Goal: Information Seeking & Learning: Understand process/instructions

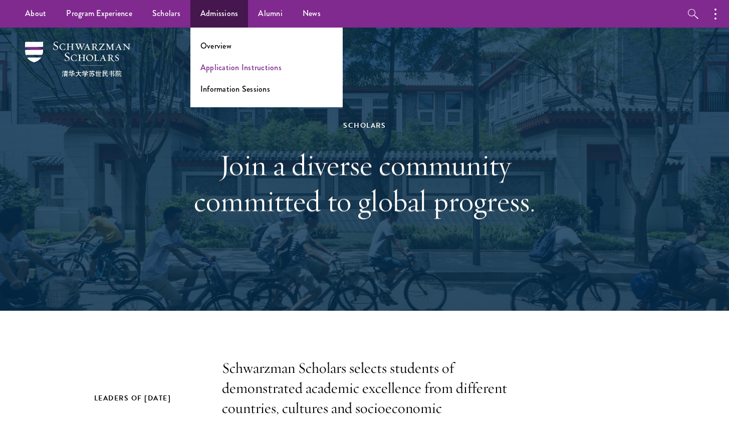
click at [221, 71] on link "Application Instructions" at bounding box center [240, 68] width 81 height 12
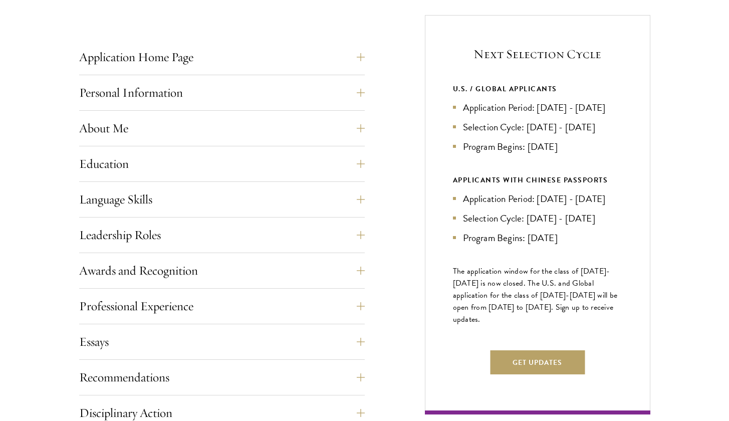
scroll to position [394, 0]
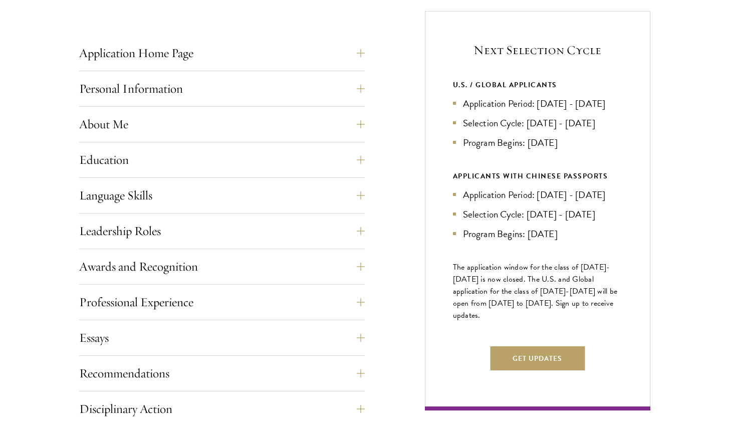
drag, startPoint x: 454, startPoint y: 319, endPoint x: 499, endPoint y: 338, distance: 48.5
click at [499, 321] on p "The application window for the class of [DATE]-[DATE] is now closed. The U.S. a…" at bounding box center [537, 291] width 169 height 60
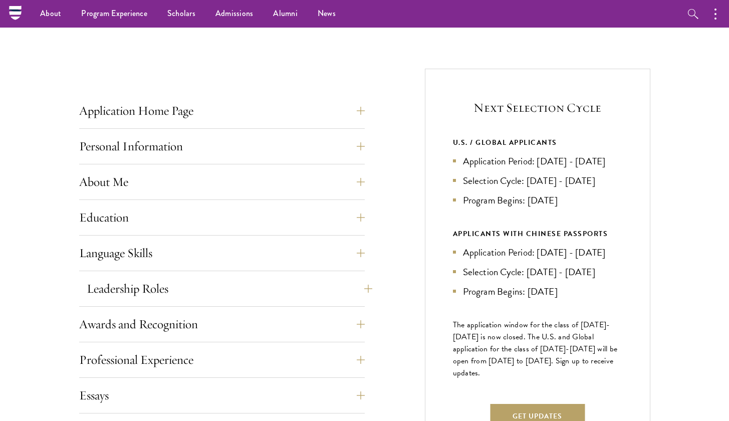
scroll to position [335, 0]
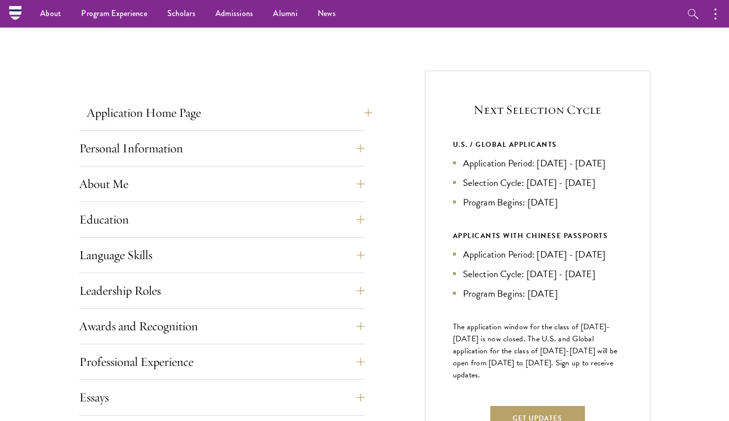
click at [272, 117] on button "Application Home Page" at bounding box center [230, 113] width 286 height 24
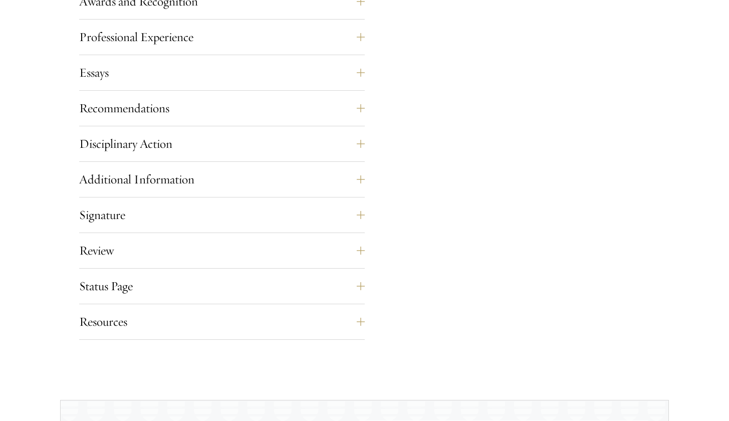
scroll to position [1129, 0]
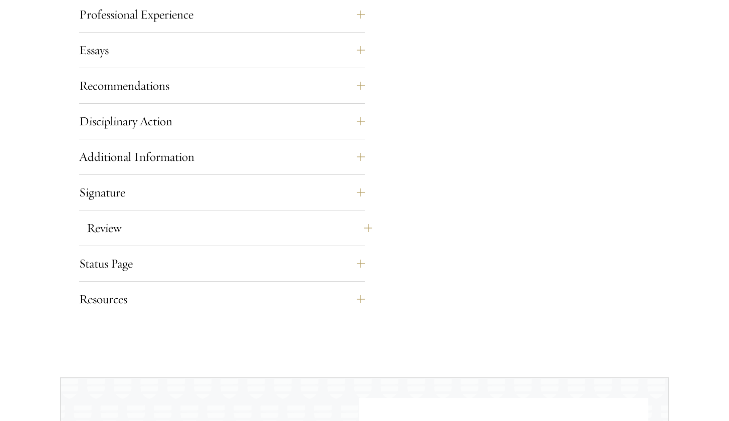
click at [222, 233] on button "Review" at bounding box center [230, 228] width 286 height 24
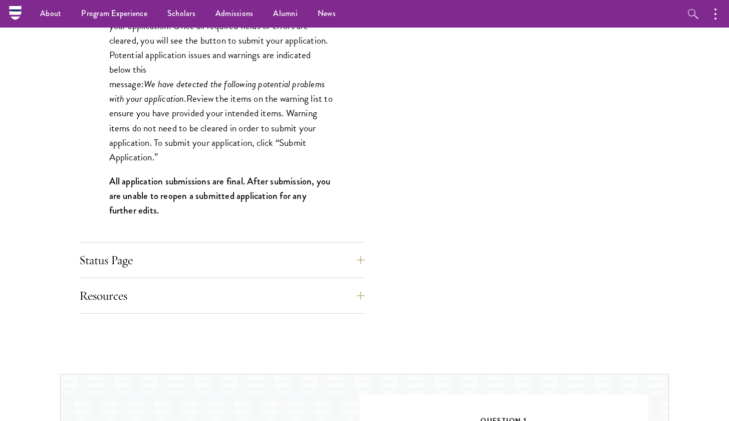
scroll to position [1008, 0]
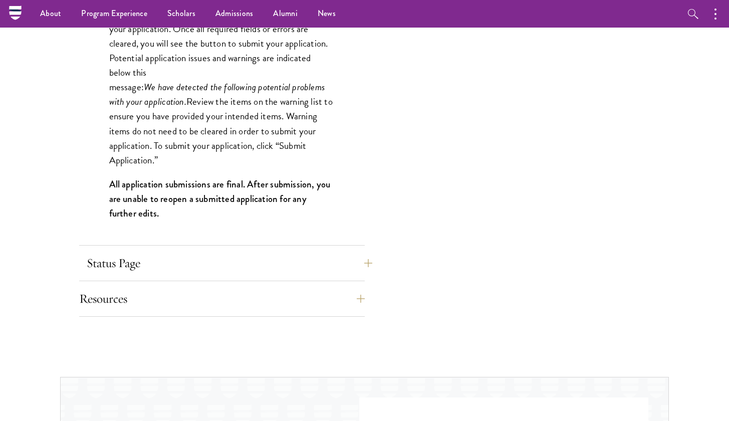
click at [219, 259] on button "Status Page" at bounding box center [230, 263] width 286 height 24
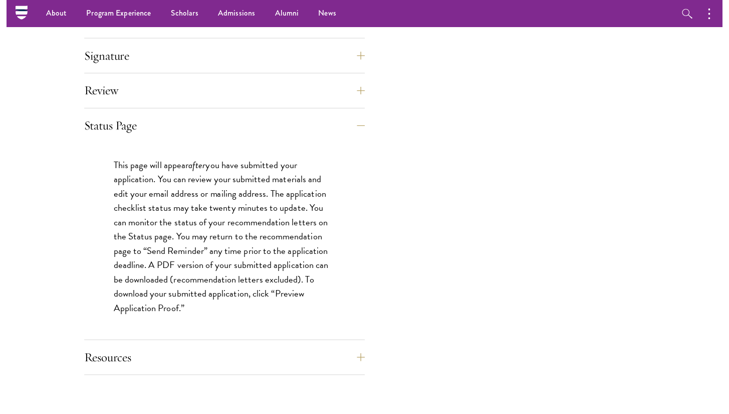
scroll to position [817, 0]
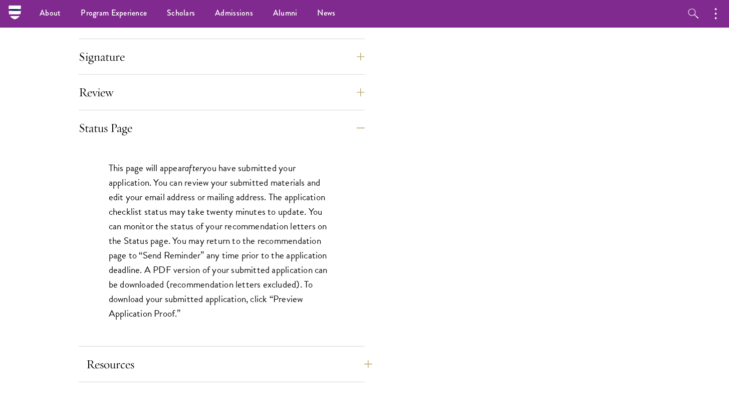
click at [297, 357] on button "Resources" at bounding box center [230, 364] width 286 height 24
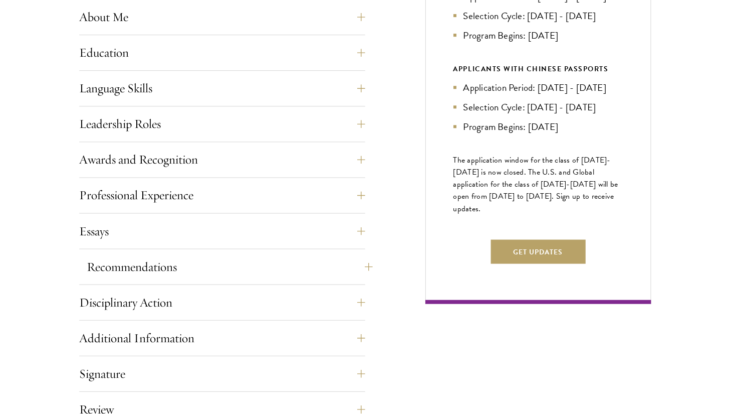
scroll to position [547, 0]
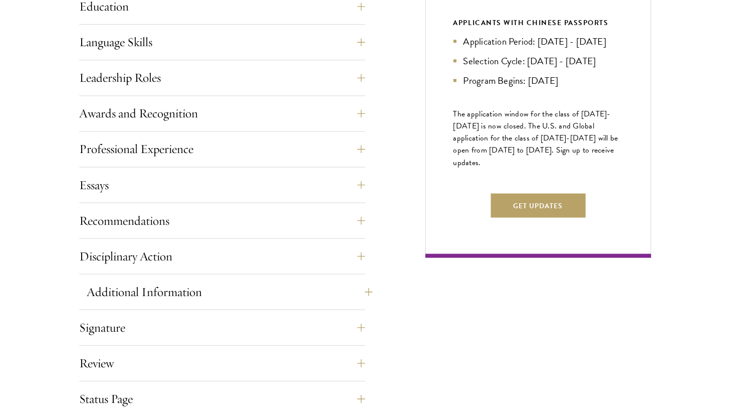
click at [212, 290] on button "Additional Information" at bounding box center [230, 292] width 286 height 24
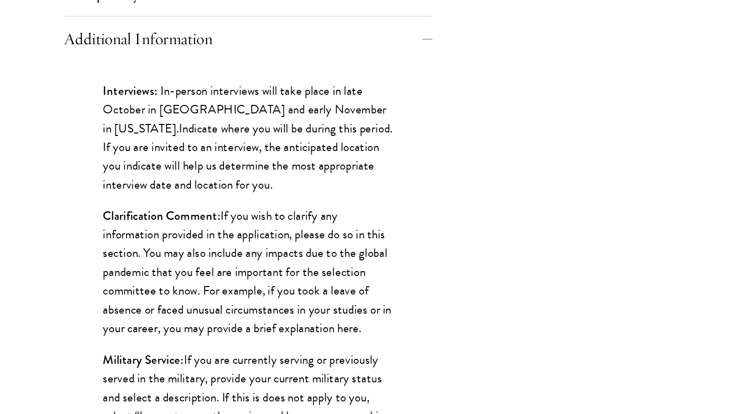
scroll to position [715, 0]
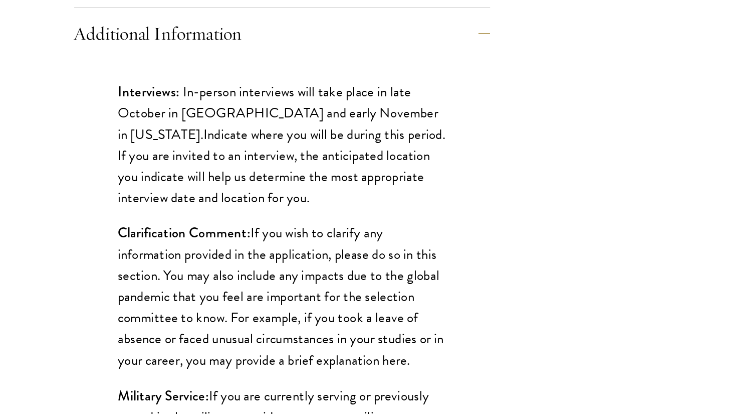
drag, startPoint x: 81, startPoint y: 89, endPoint x: 260, endPoint y: 128, distance: 183.5
click at [260, 156] on p "Interviews: In-person interviews will take place in late October in London and …" at bounding box center [222, 199] width 226 height 87
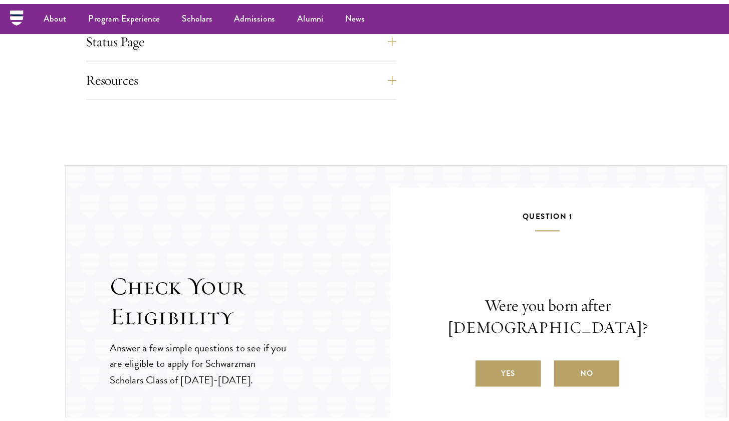
scroll to position [1219, 0]
